Goal: Task Accomplishment & Management: Use online tool/utility

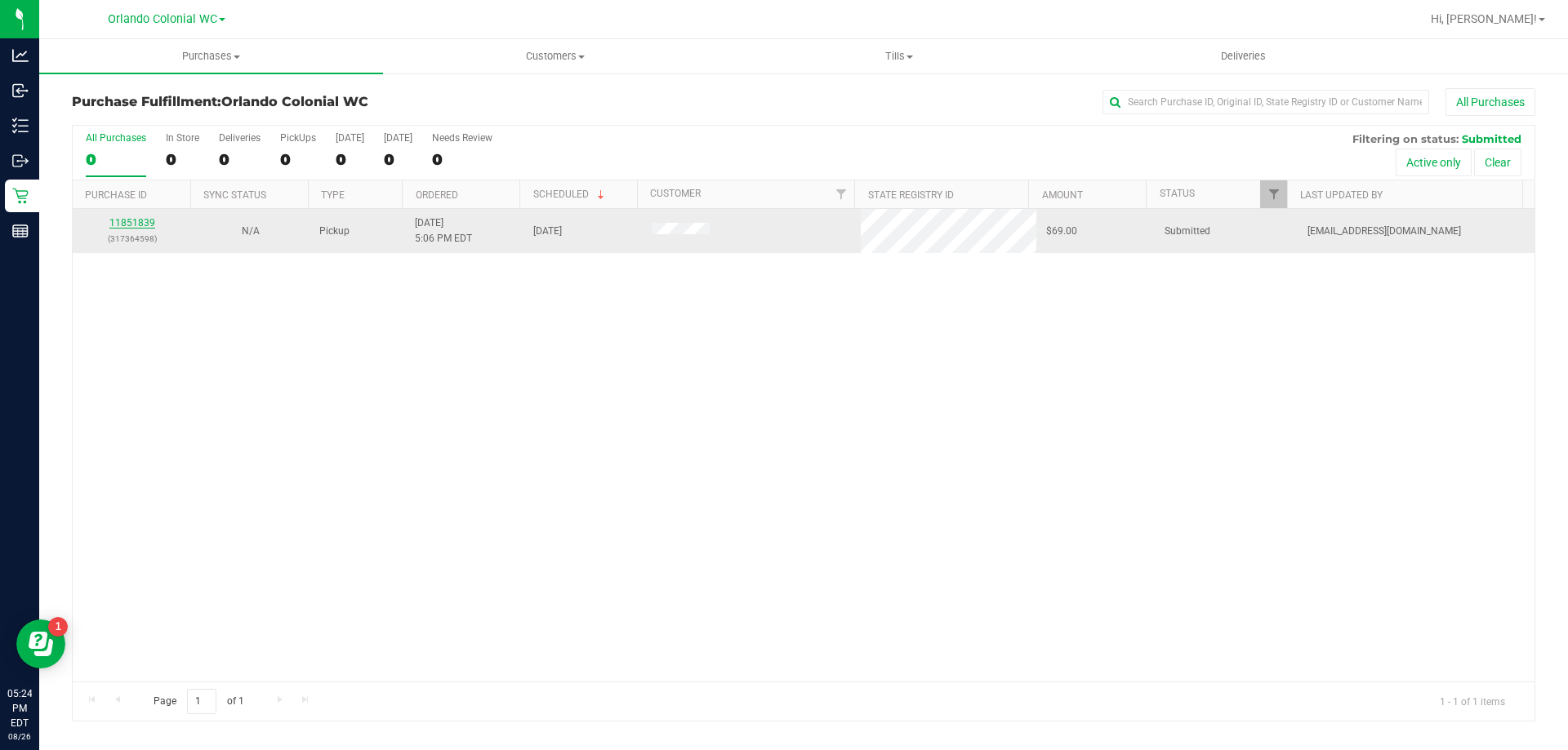
click at [141, 222] on link "11851839" at bounding box center [132, 223] width 46 height 12
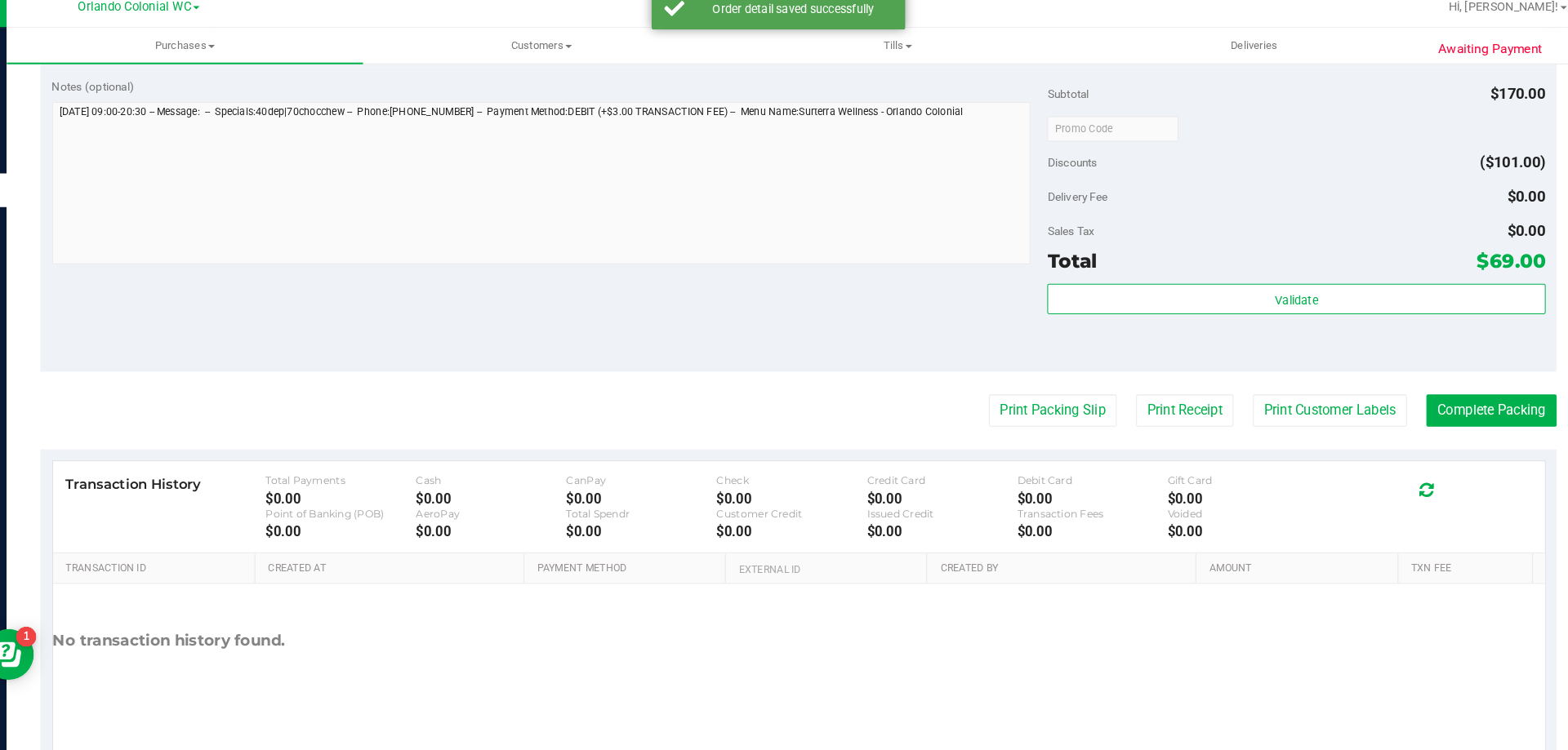
scroll to position [762, 0]
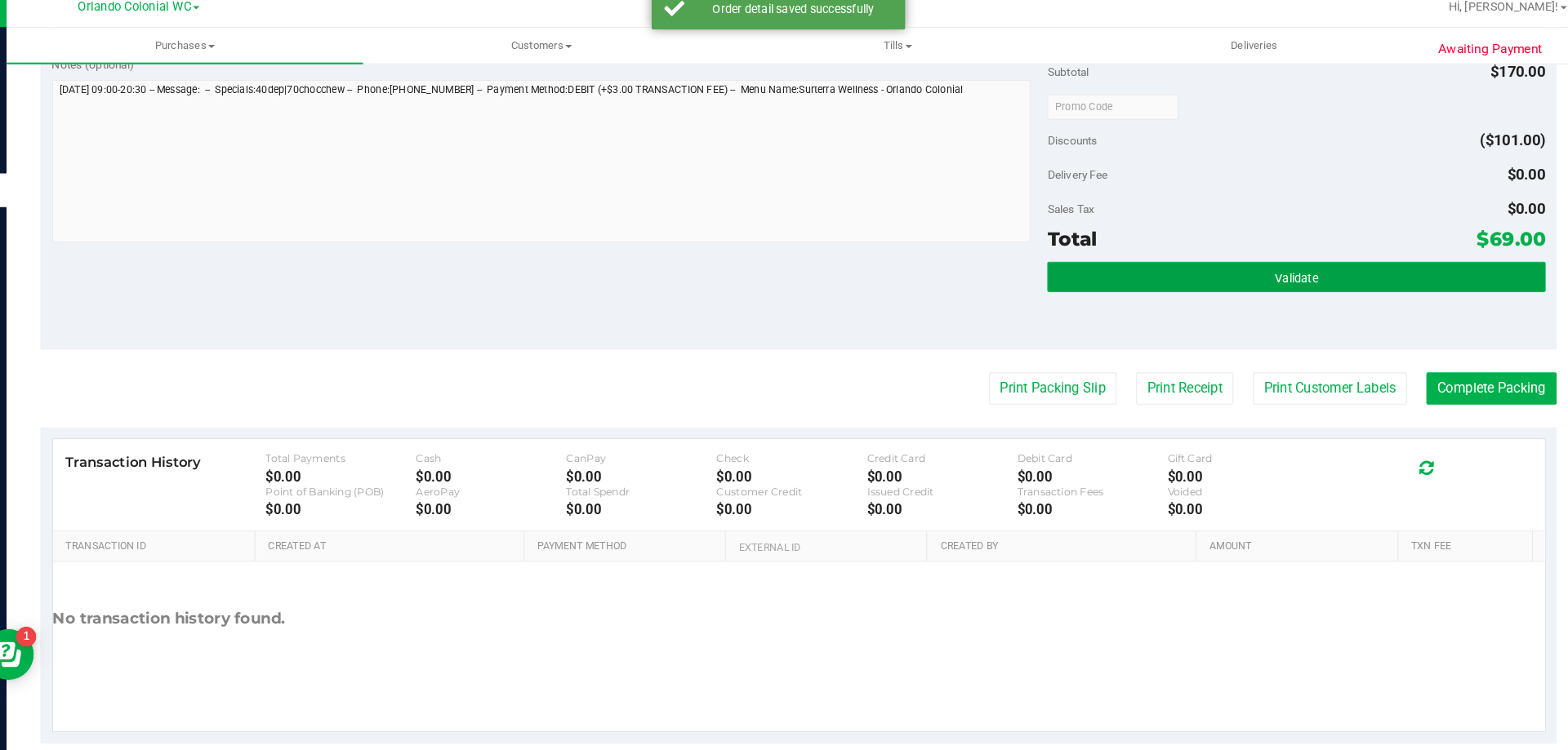
click at [1243, 268] on button "Validate" at bounding box center [1284, 280] width 480 height 30
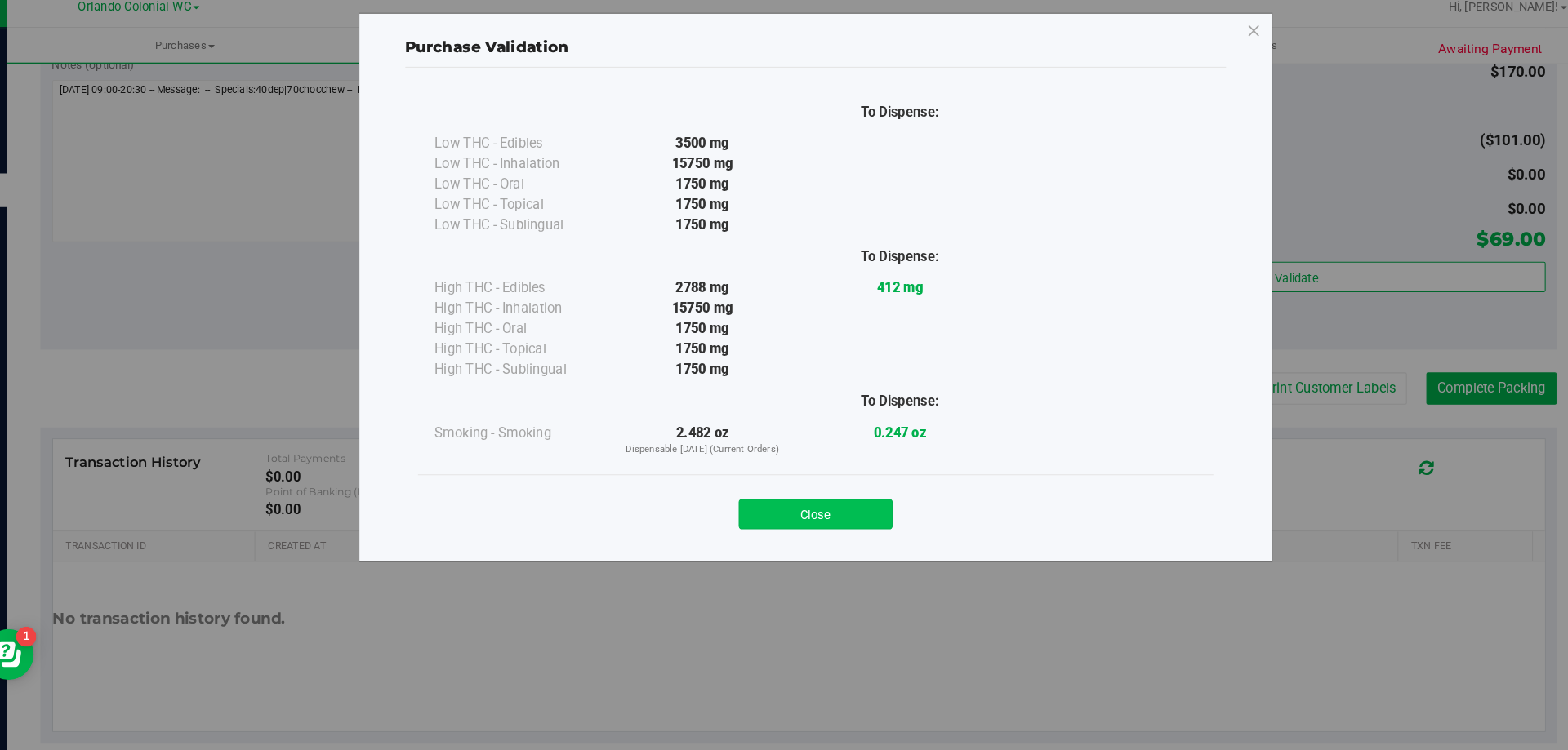
click at [843, 499] on button "Close" at bounding box center [820, 509] width 149 height 30
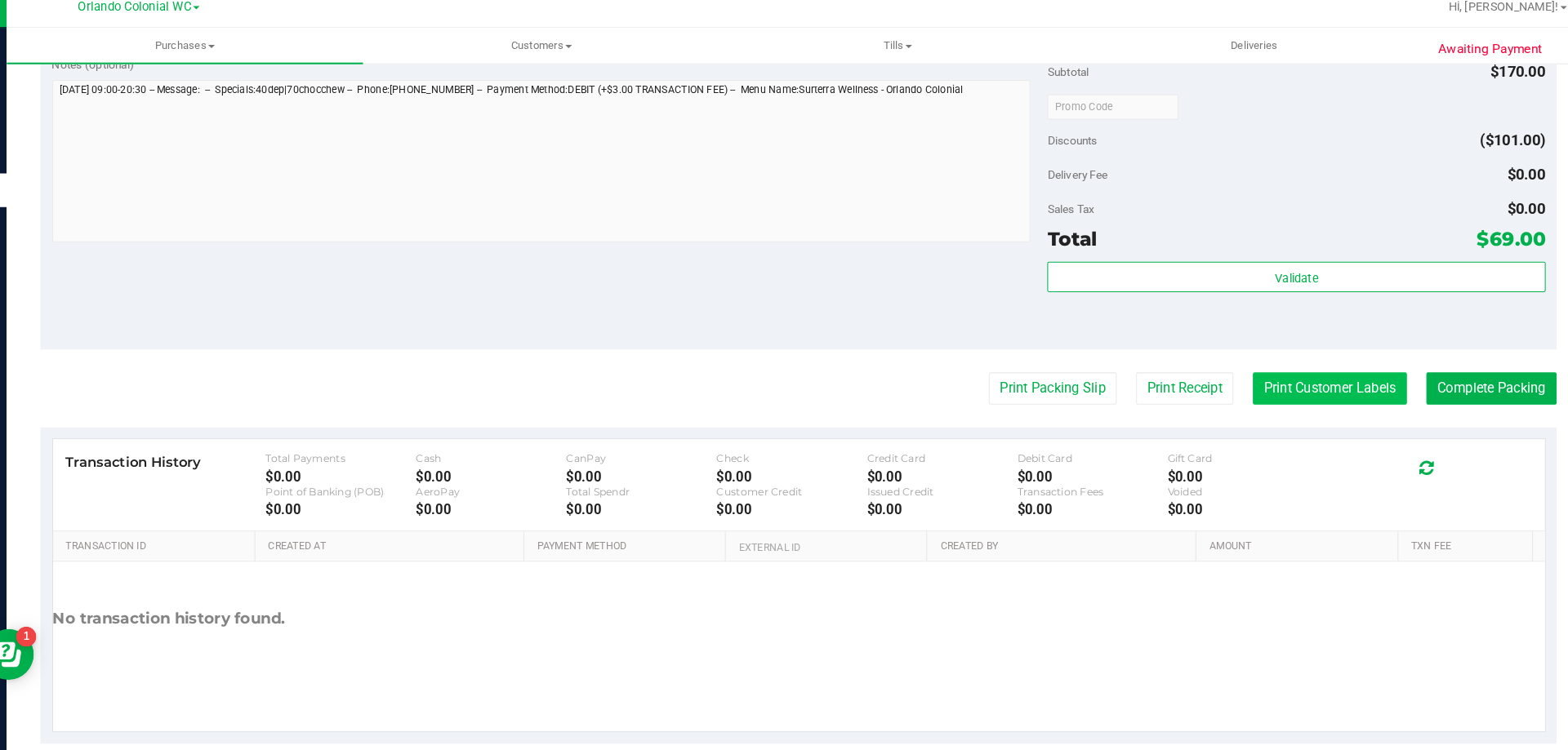
click at [1323, 383] on button "Print Customer Labels" at bounding box center [1317, 386] width 149 height 31
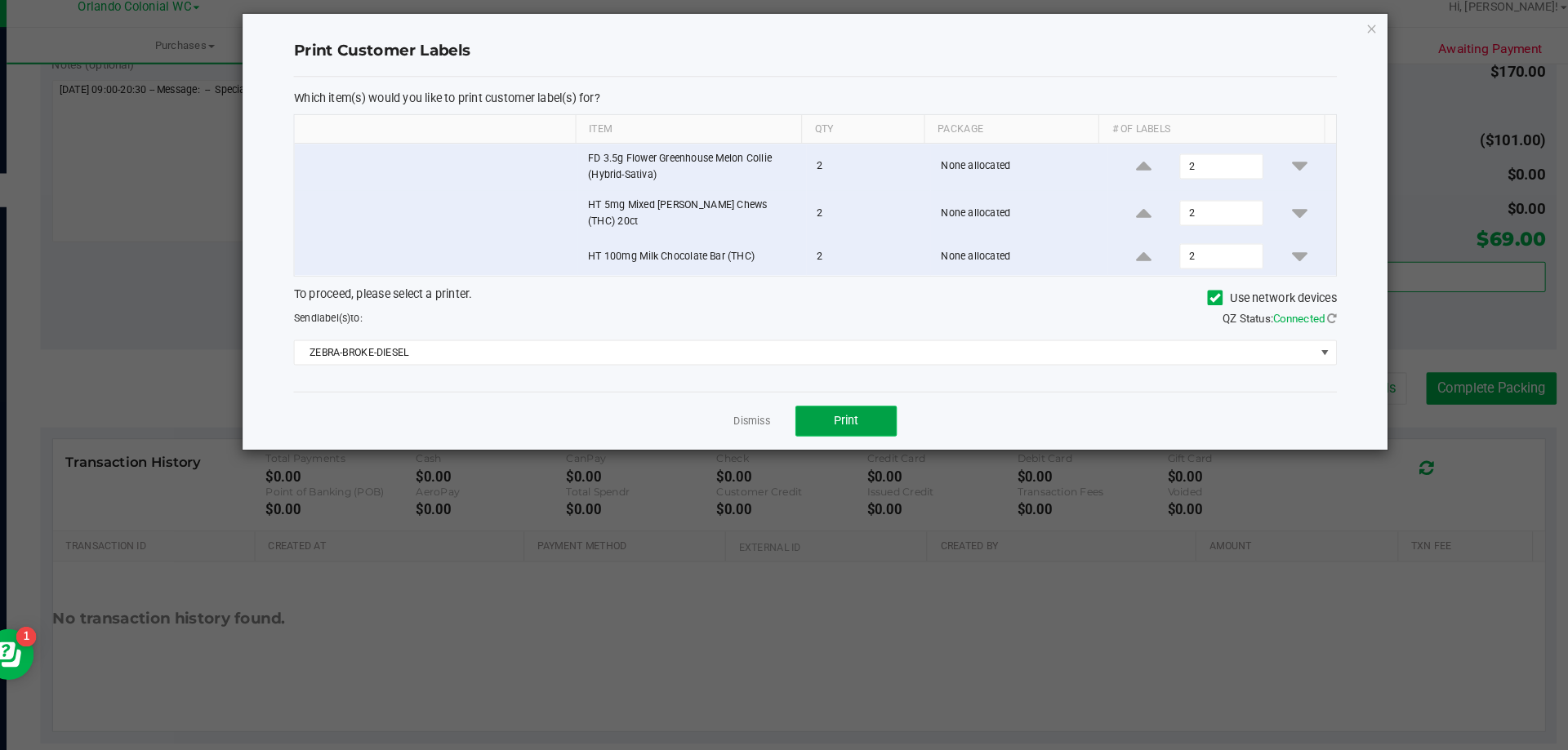
click at [863, 404] on button "Print" at bounding box center [849, 419] width 98 height 30
click at [1357, 35] on icon "button" at bounding box center [1357, 40] width 12 height 20
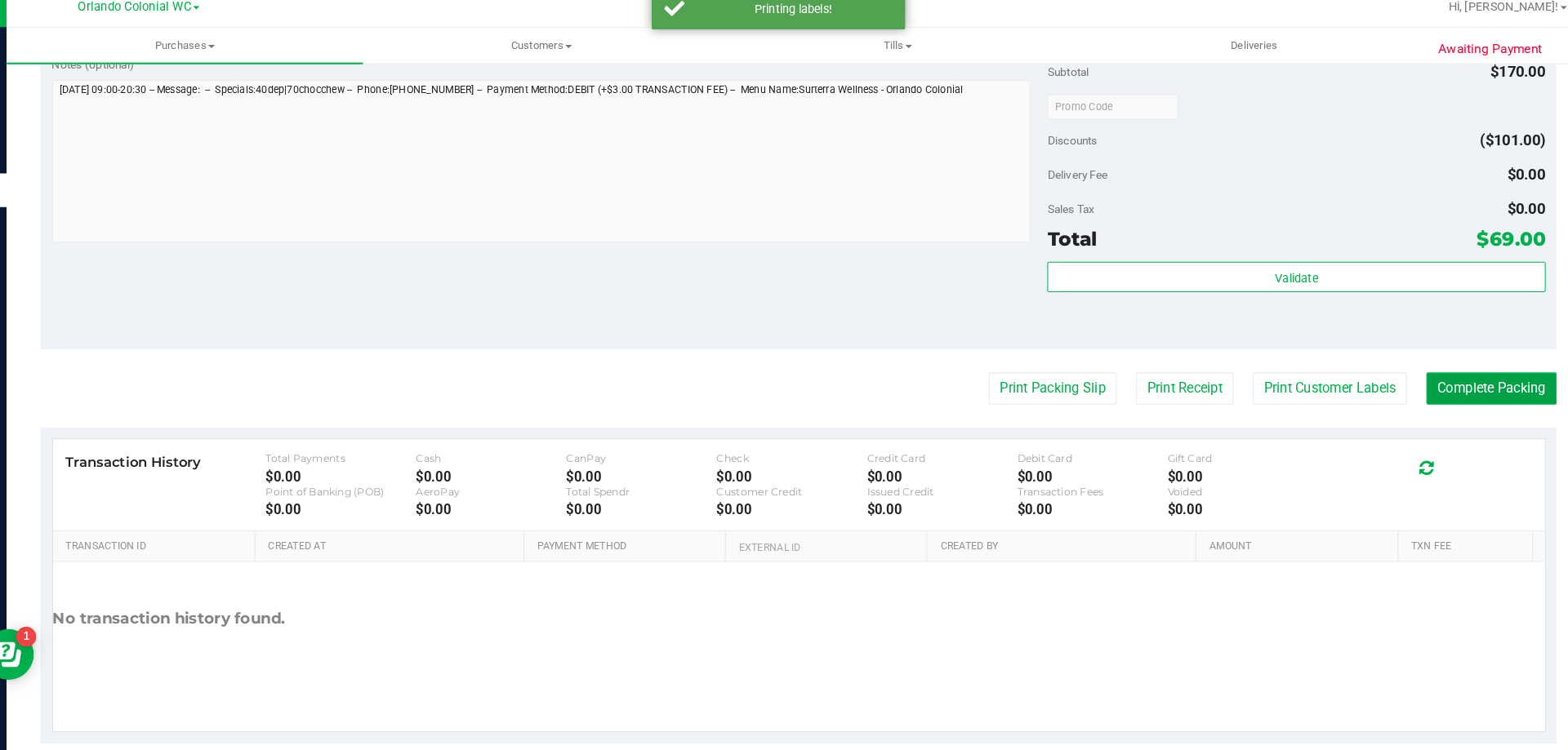
click at [1483, 382] on button "Complete Packing" at bounding box center [1472, 386] width 126 height 31
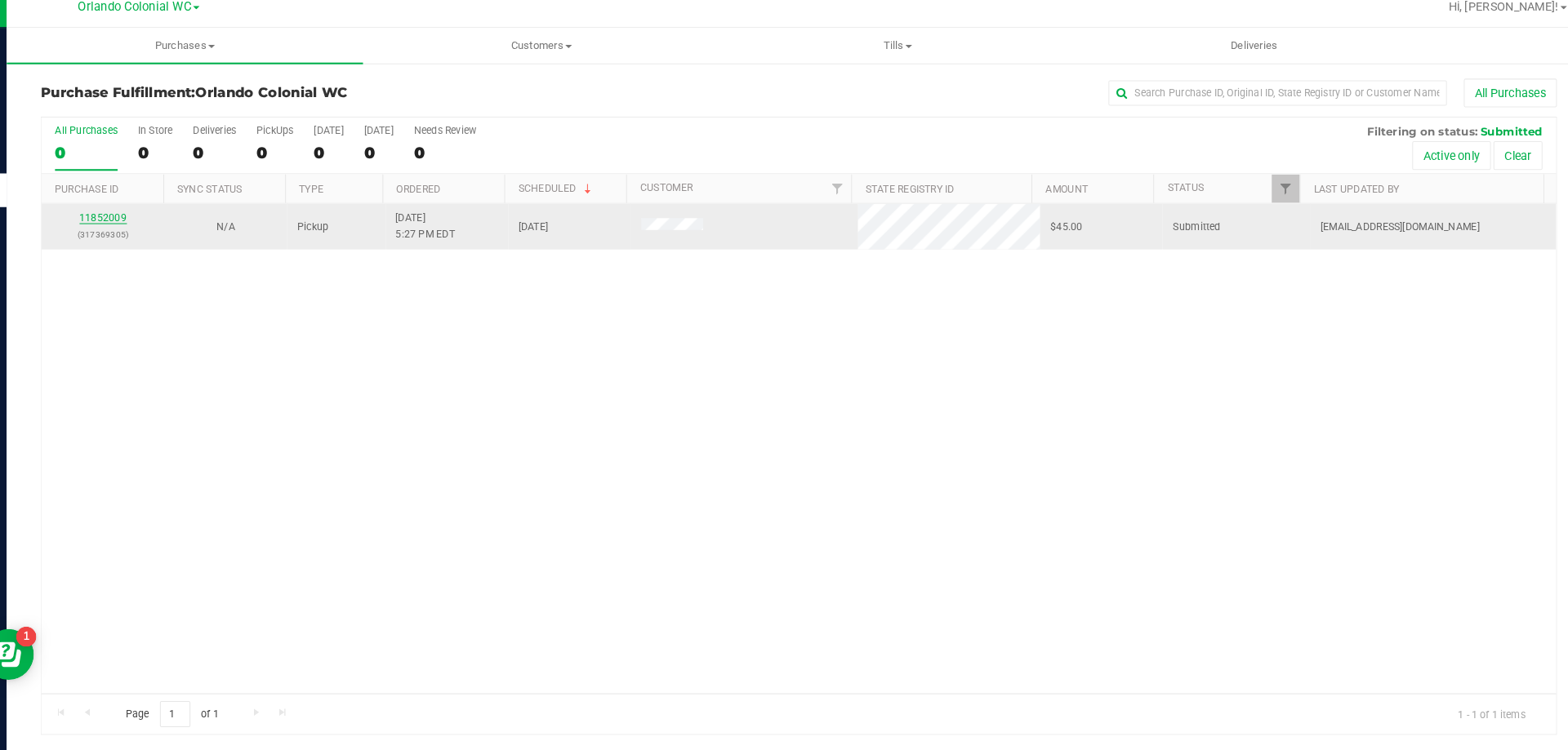
click at [131, 223] on link "11852009" at bounding box center [132, 223] width 46 height 12
click at [133, 227] on link "11852009" at bounding box center [132, 223] width 46 height 12
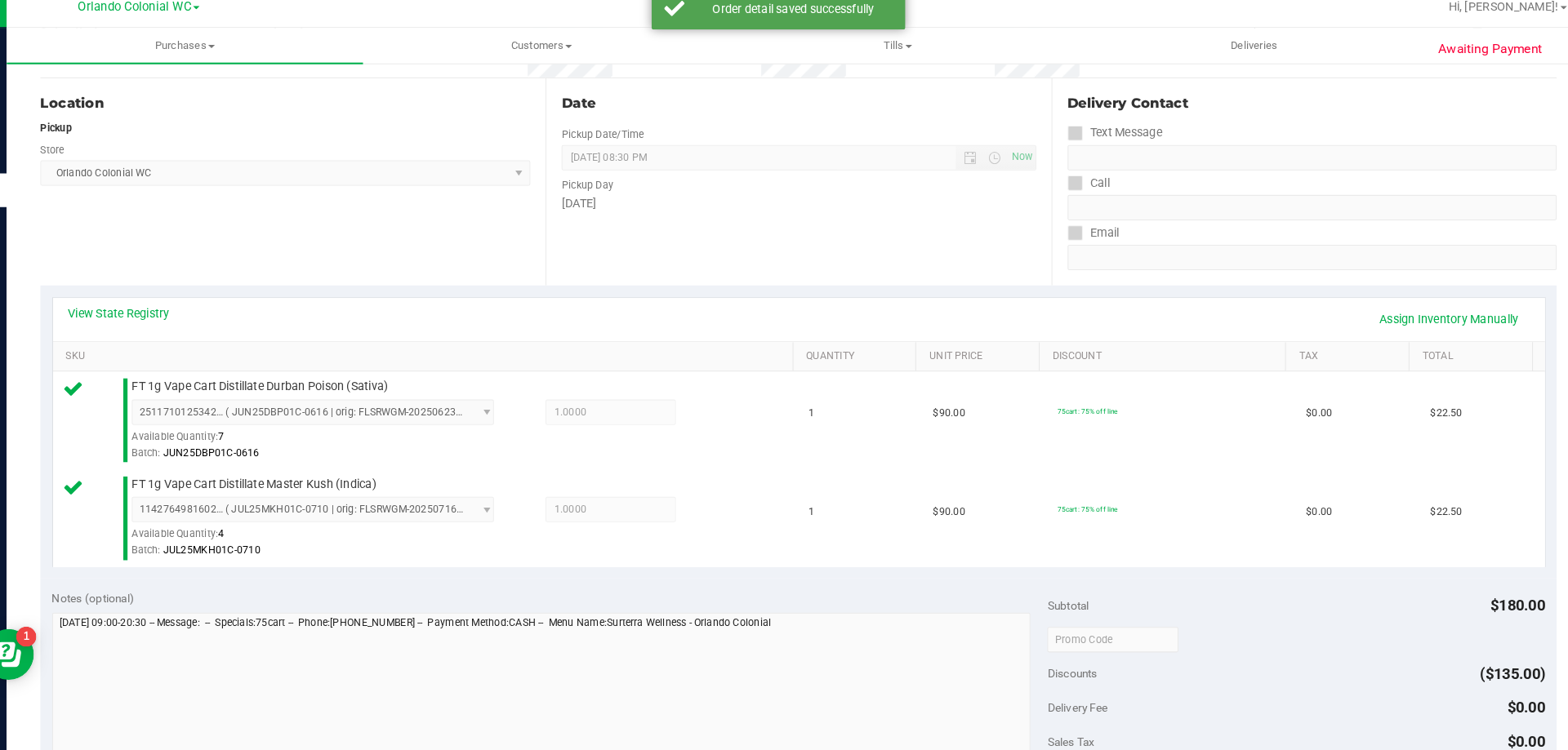
scroll to position [335, 0]
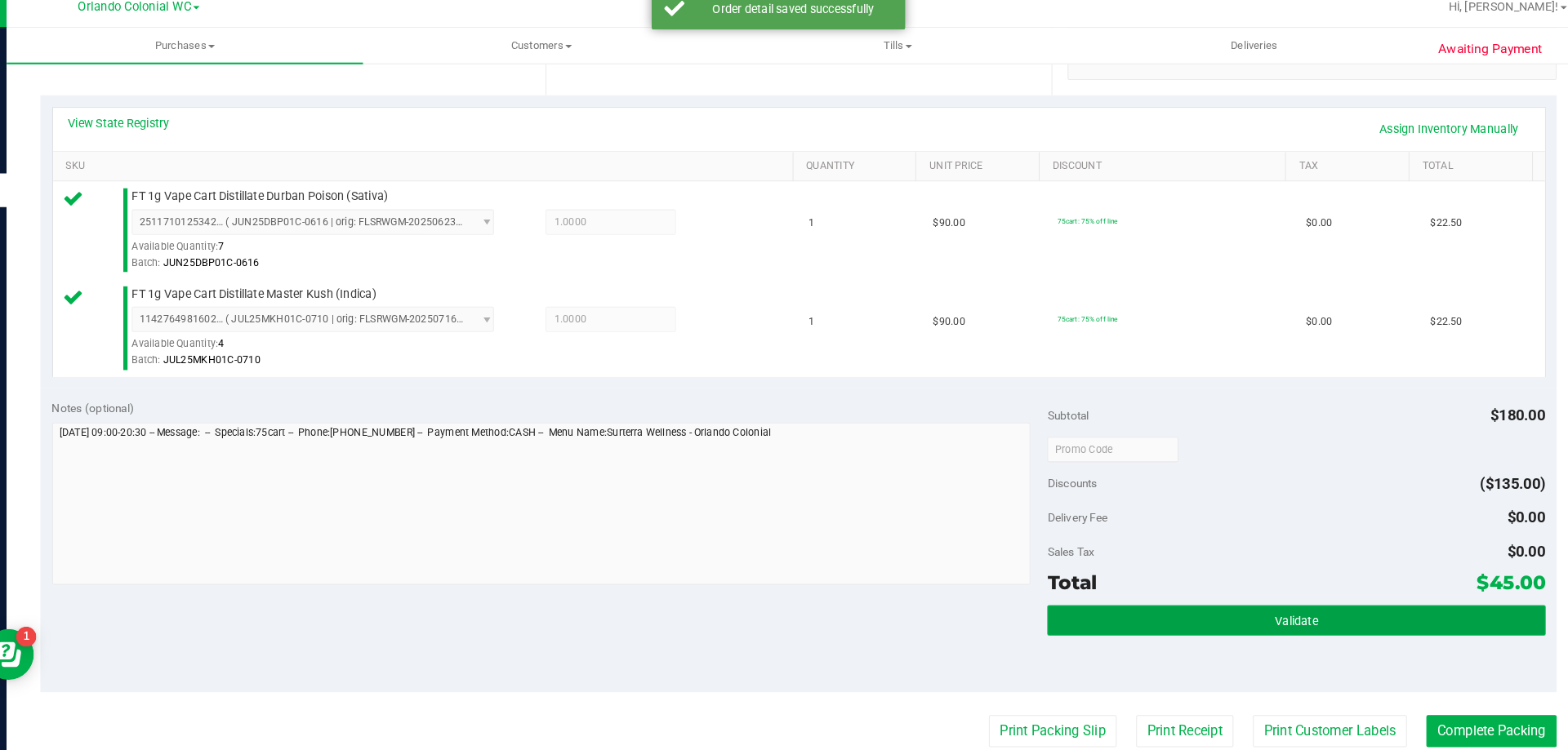
click at [1215, 600] on button "Validate" at bounding box center [1284, 612] width 480 height 30
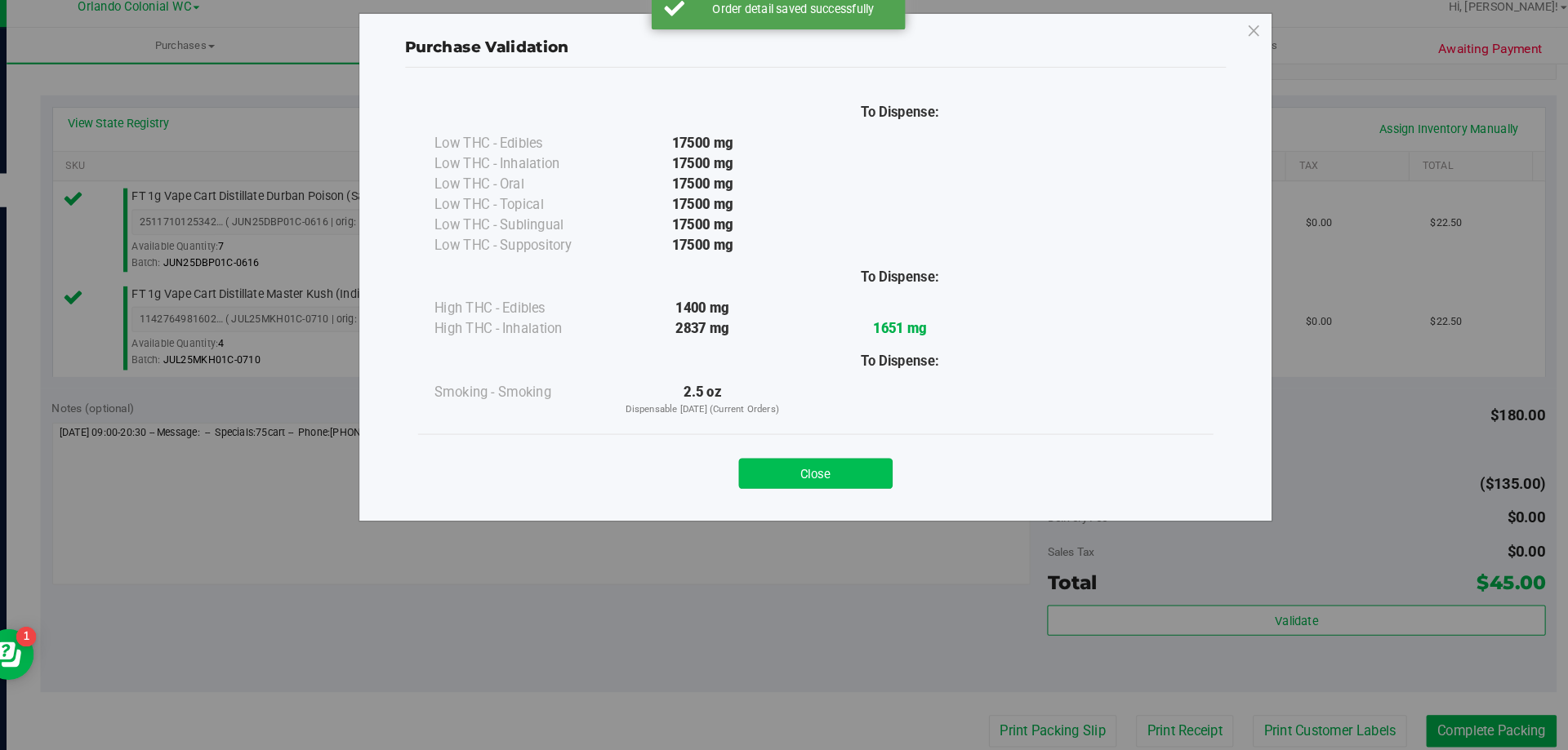
click at [854, 463] on button "Close" at bounding box center [820, 469] width 149 height 30
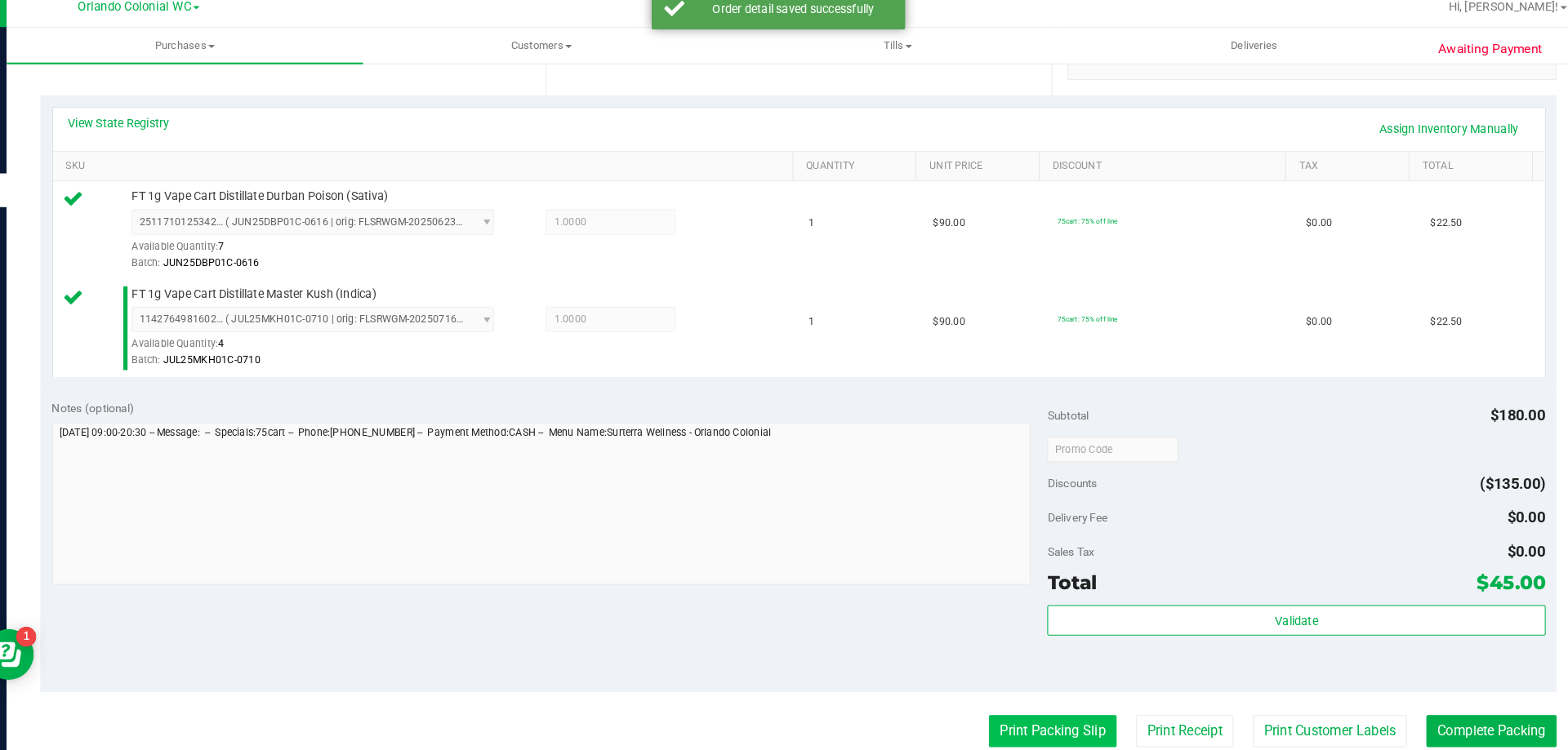
click at [1022, 706] on button "Print Packing Slip" at bounding box center [1049, 718] width 123 height 31
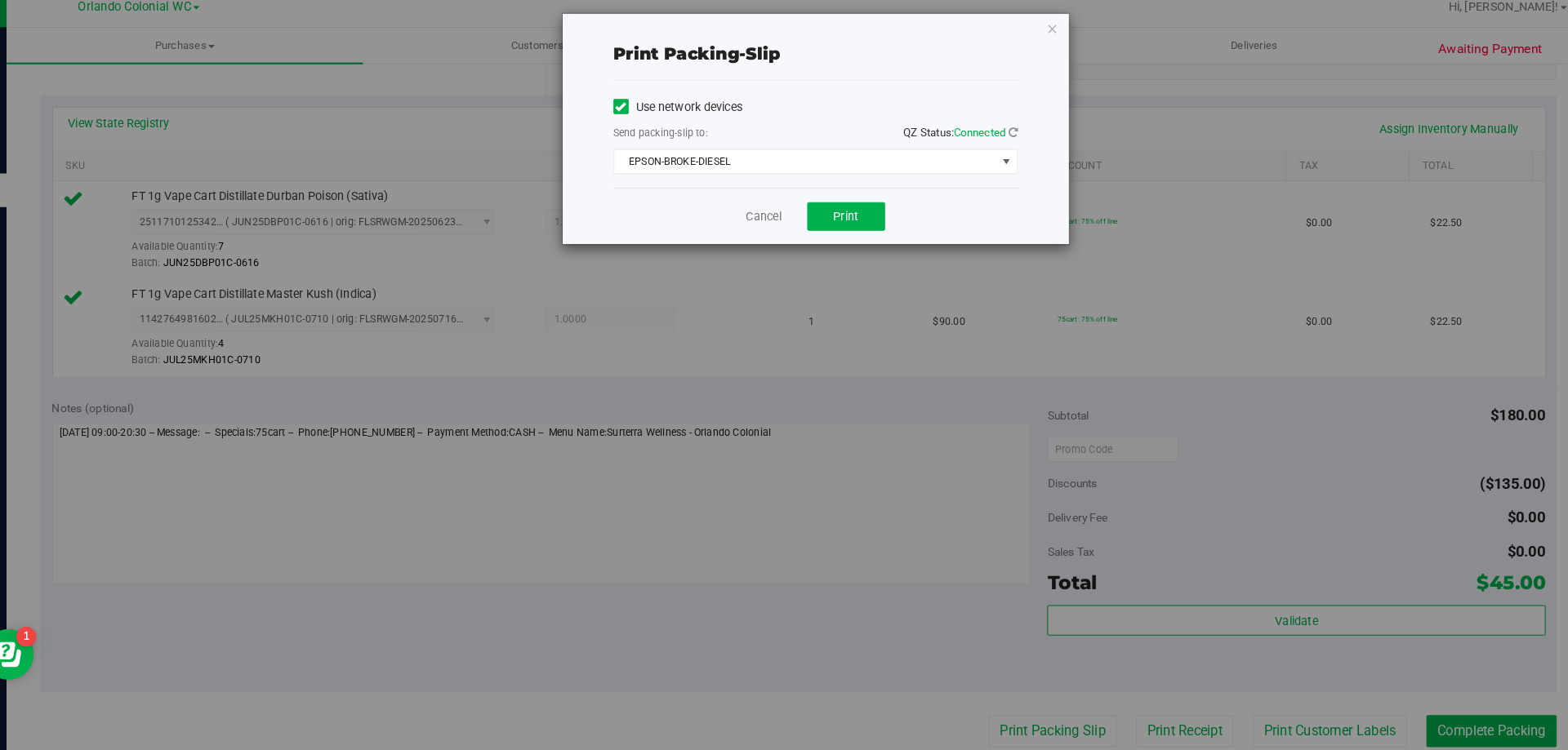
click at [1072, 49] on div "Print packing-slip Use network devices Send packing-slip to: QZ Status: Connect…" at bounding box center [790, 375] width 1580 height 750
click at [1044, 36] on icon "button" at bounding box center [1049, 40] width 12 height 20
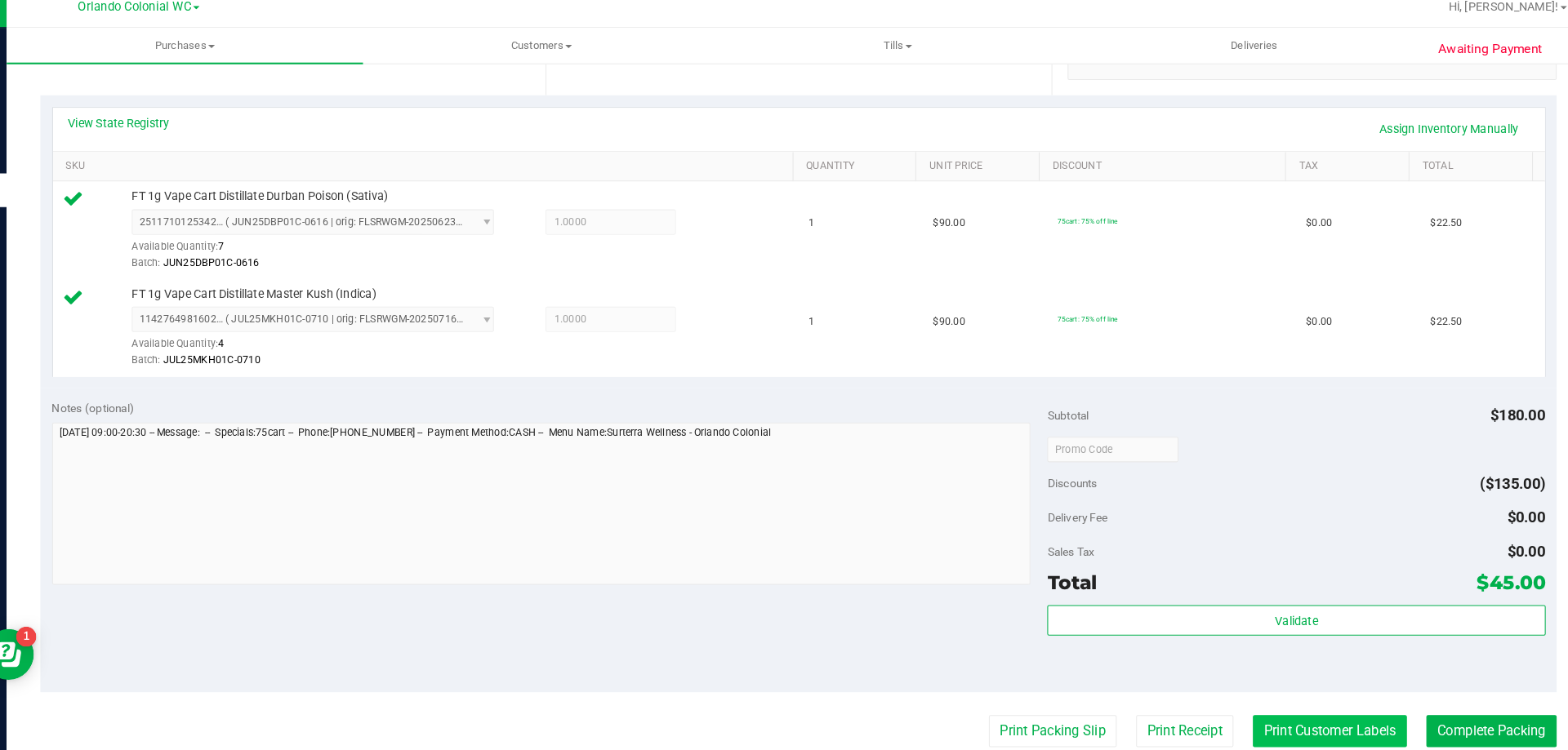
click at [1271, 719] on button "Print Customer Labels" at bounding box center [1317, 718] width 149 height 31
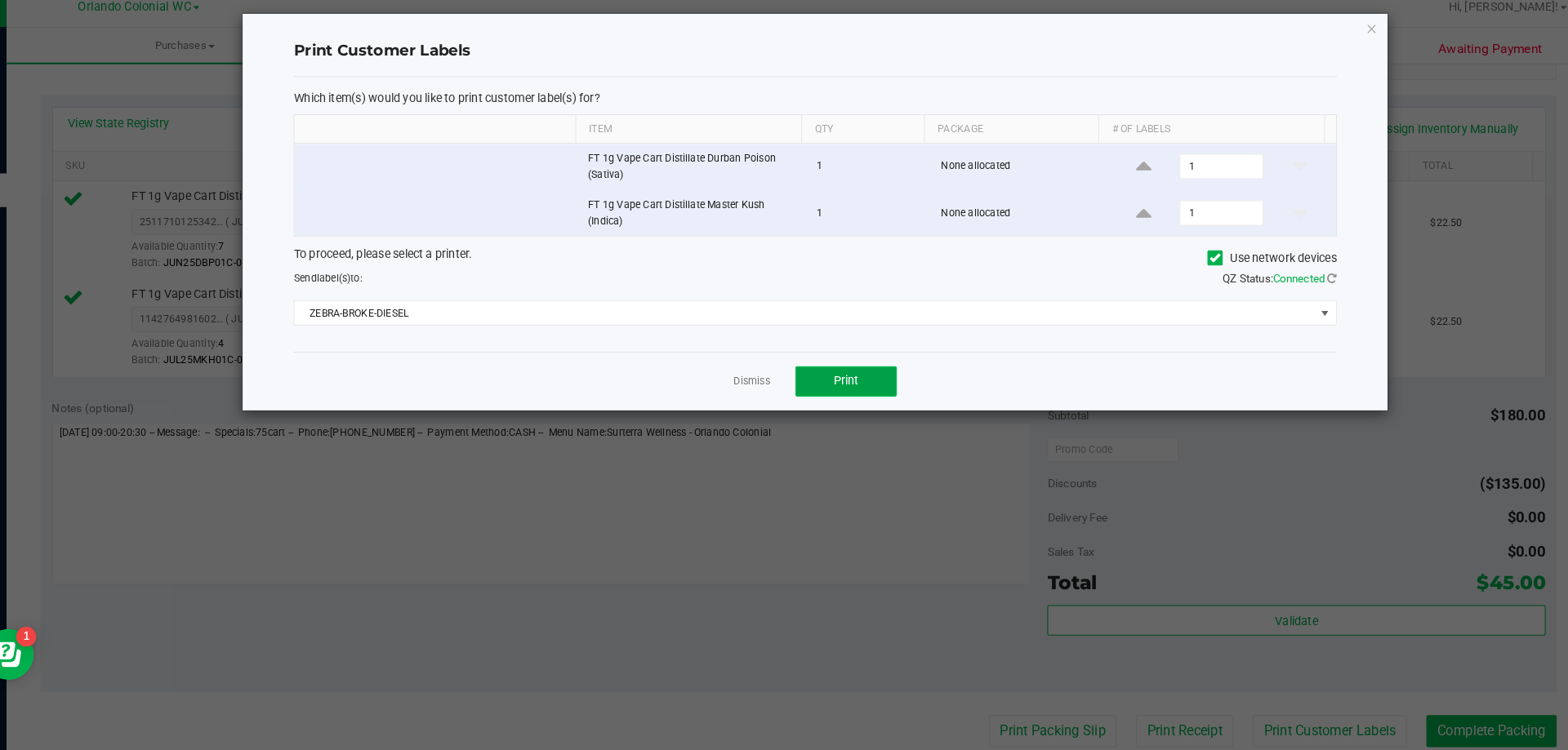
click at [864, 366] on button "Print" at bounding box center [849, 381] width 98 height 30
click at [1362, 30] on icon "button" at bounding box center [1357, 40] width 12 height 20
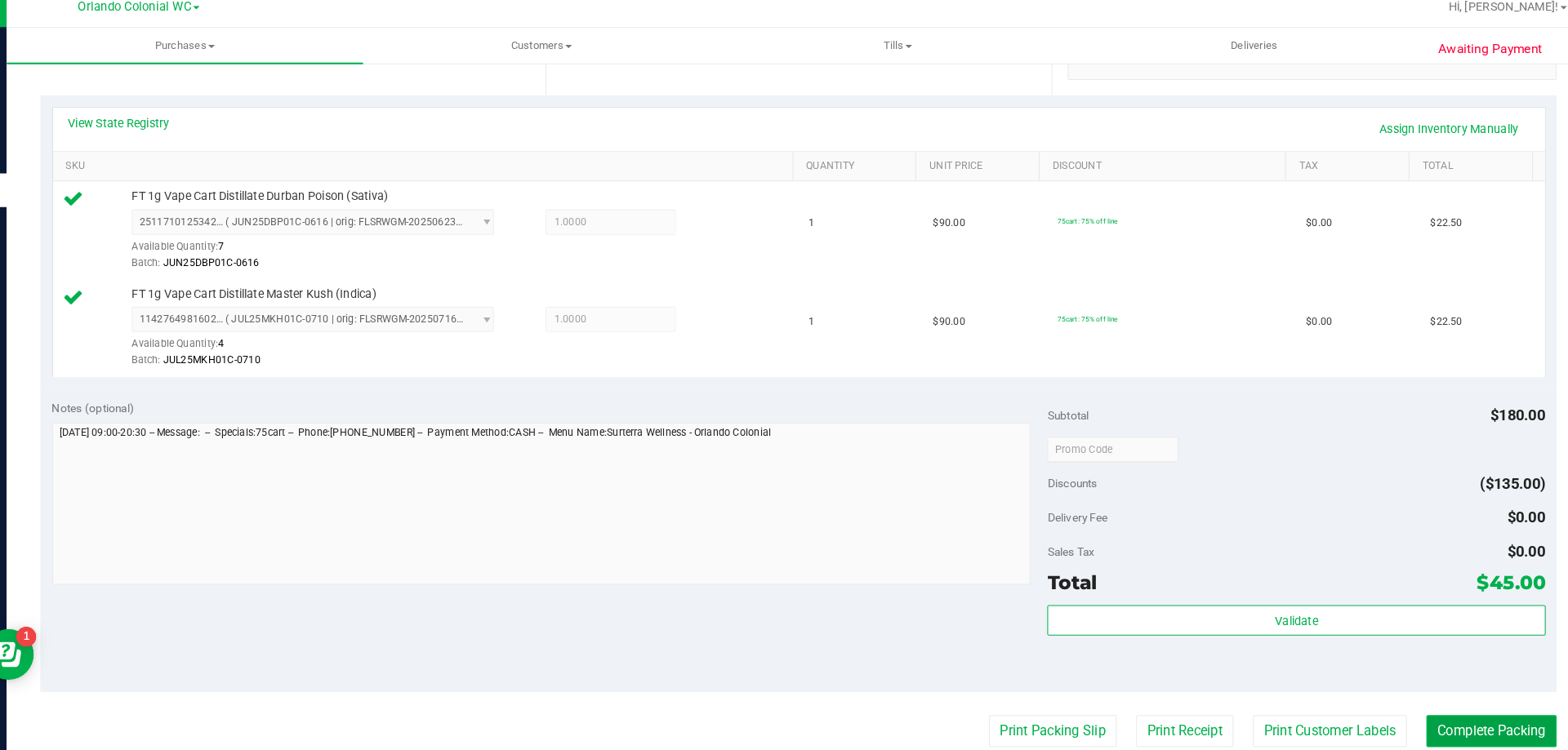
click at [1463, 711] on button "Complete Packing" at bounding box center [1472, 718] width 126 height 31
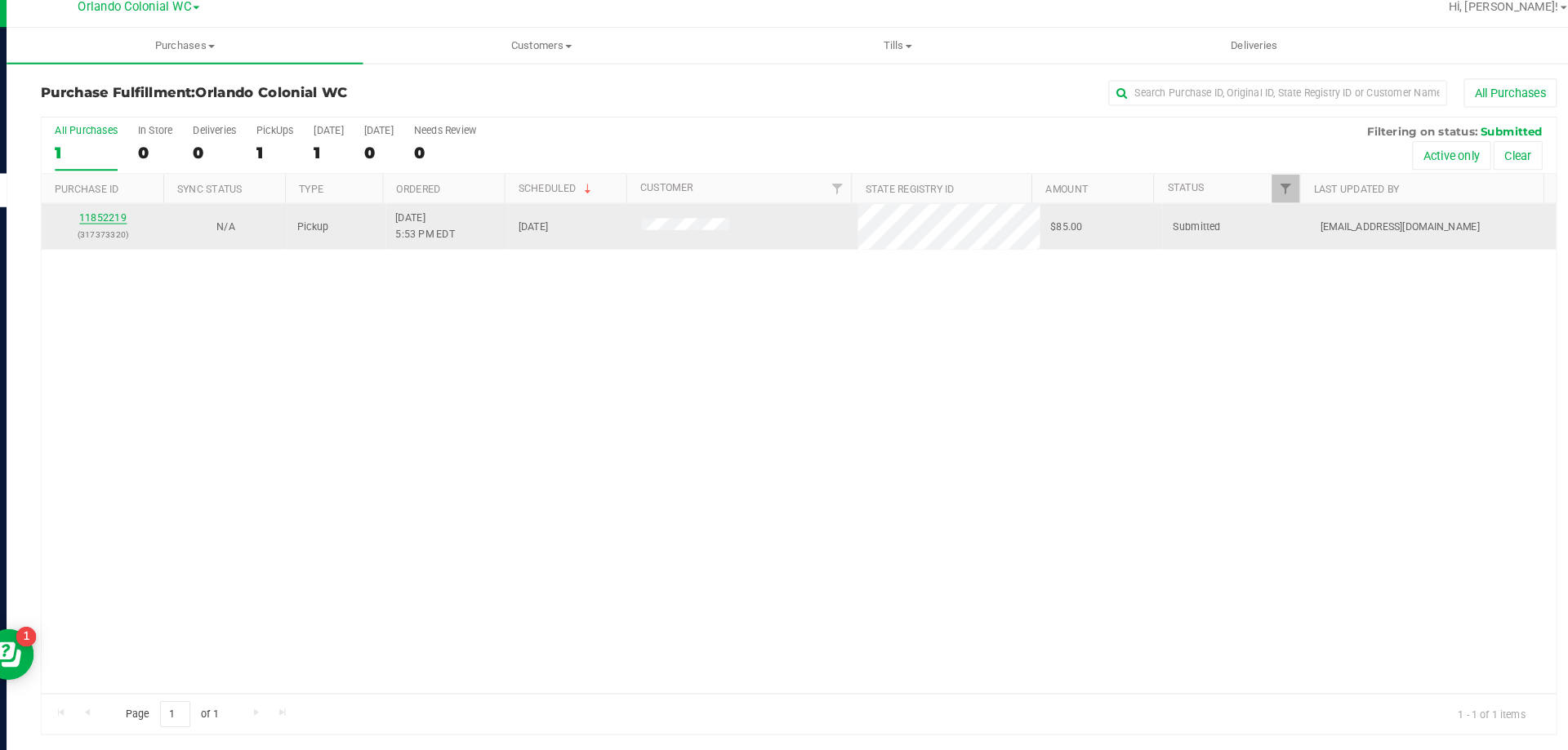
click at [138, 217] on link "11852219" at bounding box center [132, 223] width 46 height 12
